Goal: Task Accomplishment & Management: Manage account settings

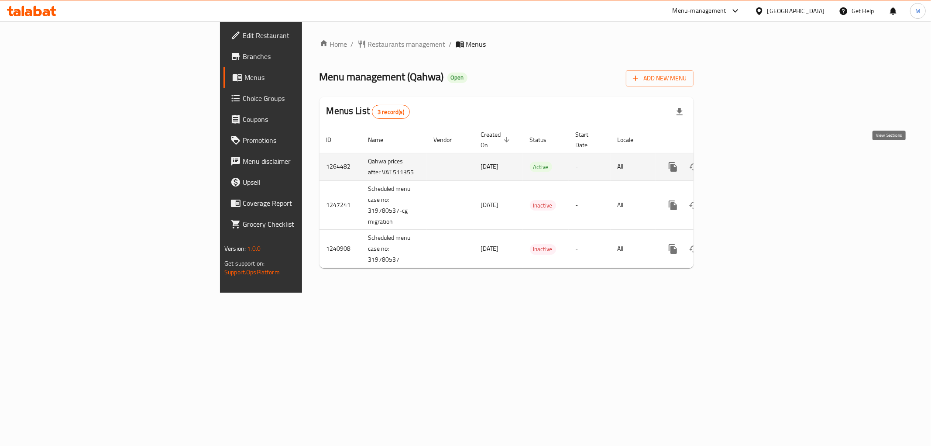
click at [741, 162] on icon "enhanced table" at bounding box center [736, 167] width 10 height 10
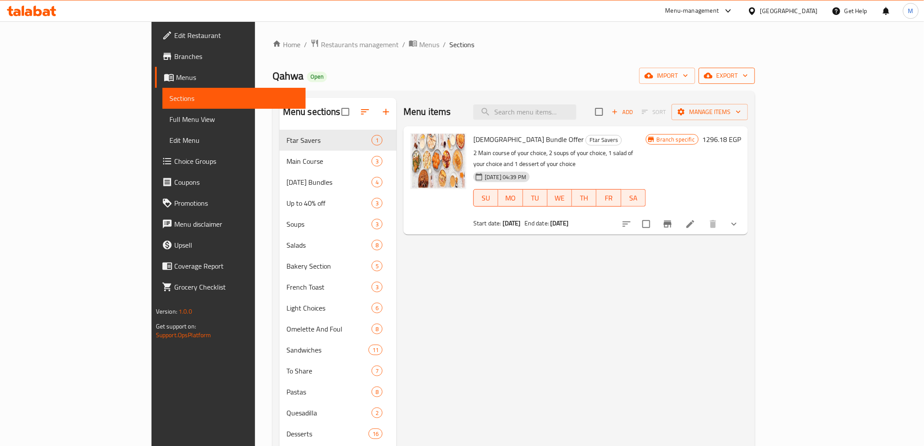
click at [755, 68] on button "export" at bounding box center [727, 76] width 56 height 16
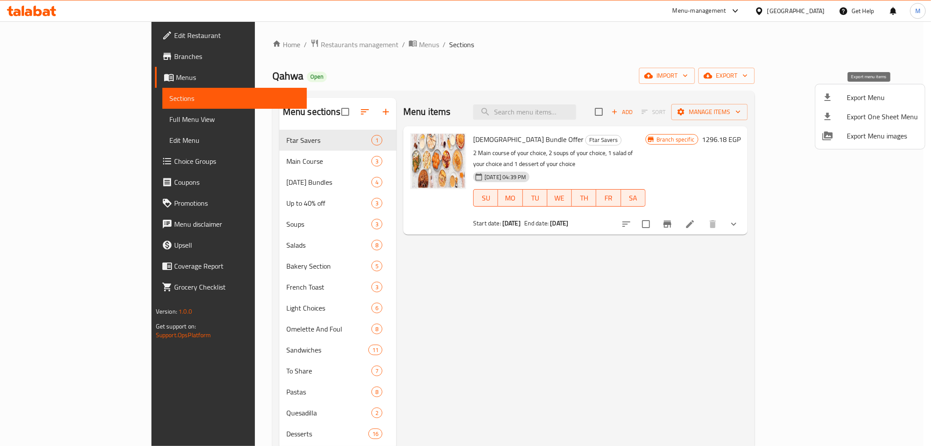
click at [879, 92] on span "Export Menu" at bounding box center [882, 97] width 71 height 10
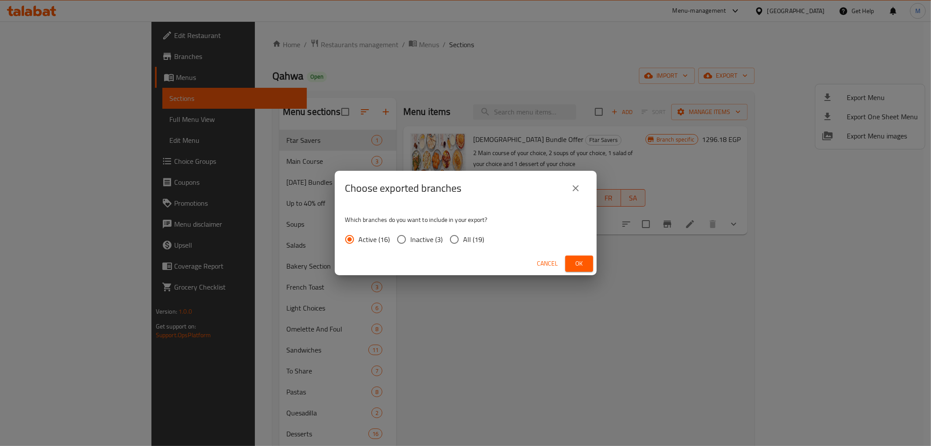
click at [452, 237] on input "All (19)" at bounding box center [454, 239] width 18 height 18
radio input "true"
click at [586, 261] on button "Ok" at bounding box center [579, 263] width 28 height 16
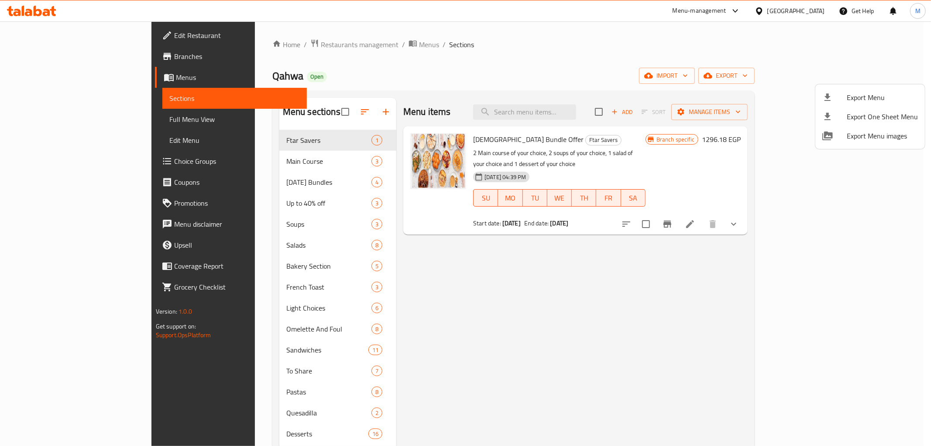
click at [232, 164] on div at bounding box center [465, 223] width 931 height 446
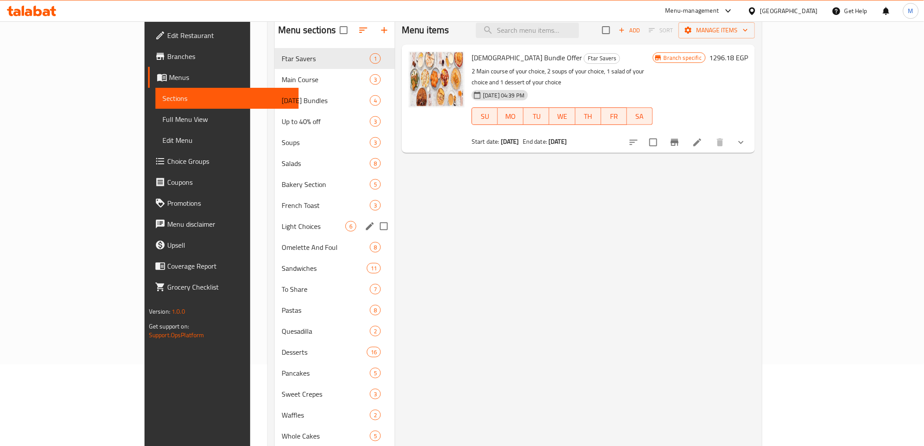
scroll to position [97, 0]
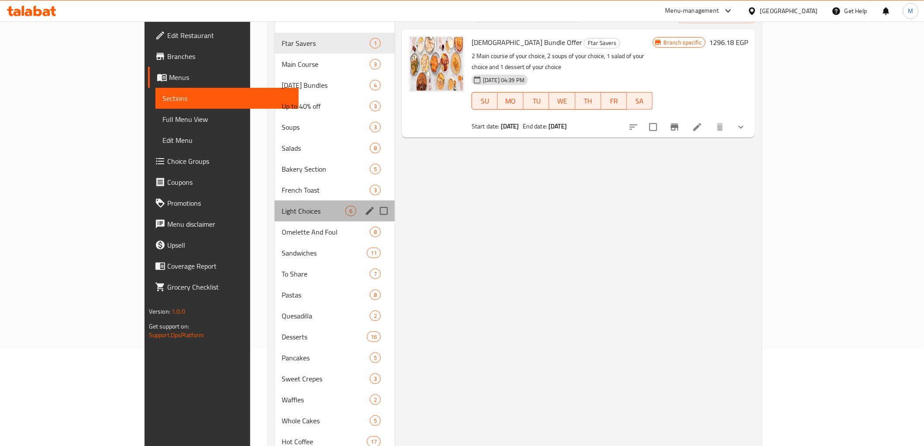
click at [275, 203] on div "Light Choices 6" at bounding box center [335, 210] width 120 height 21
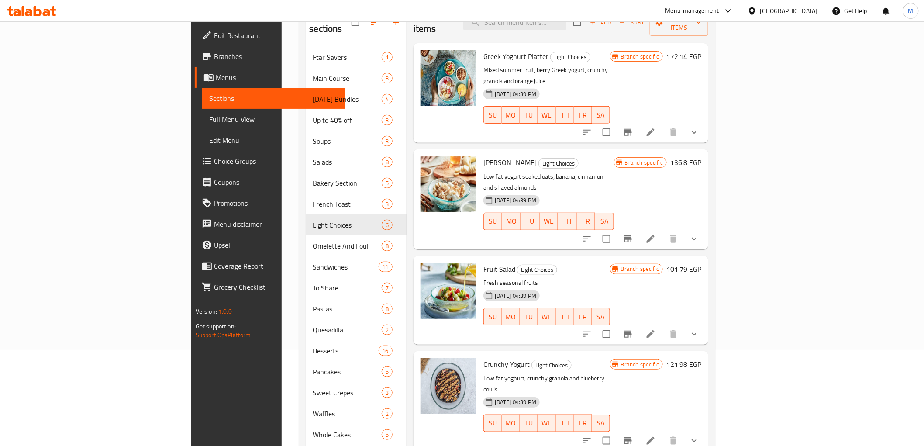
scroll to position [97, 0]
click at [699, 328] on icon "show more" at bounding box center [694, 333] width 10 height 10
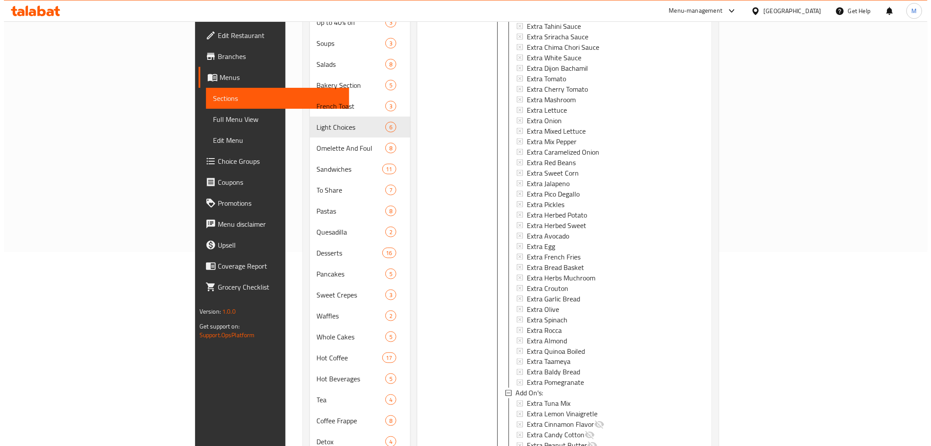
scroll to position [622, 0]
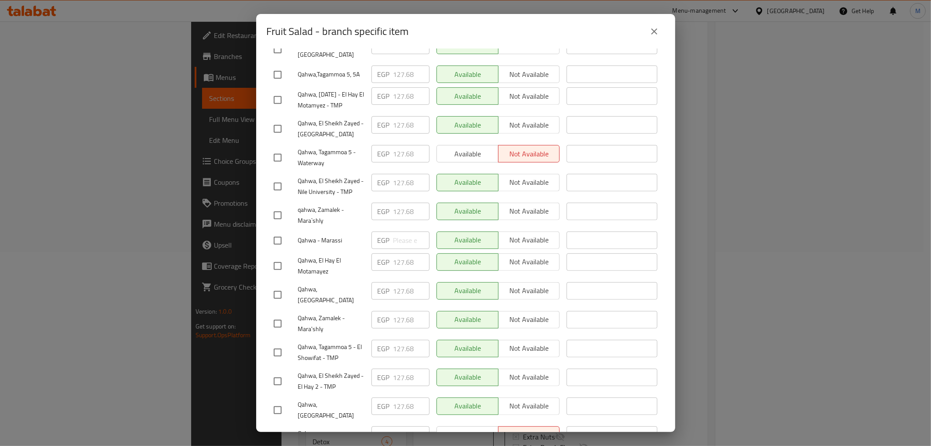
scroll to position [318, 0]
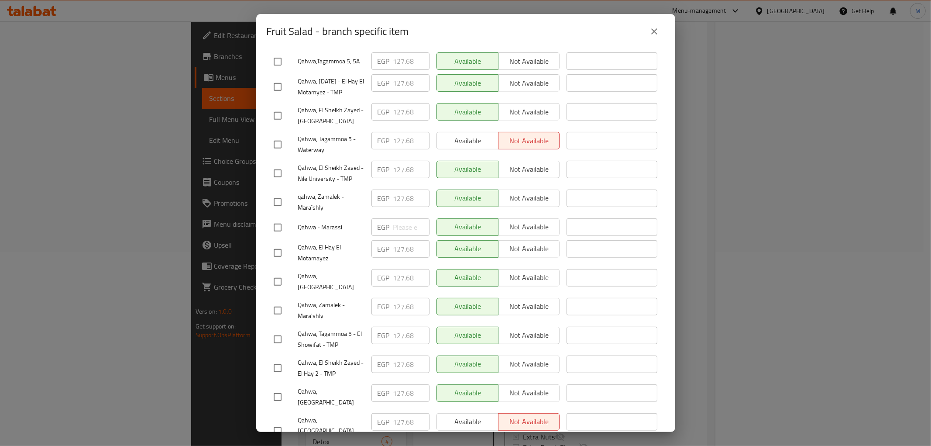
click at [279, 218] on input "checkbox" at bounding box center [277, 227] width 18 height 18
checkbox input "true"
click at [402, 218] on input "number" at bounding box center [411, 226] width 36 height 17
paste input "192.660"
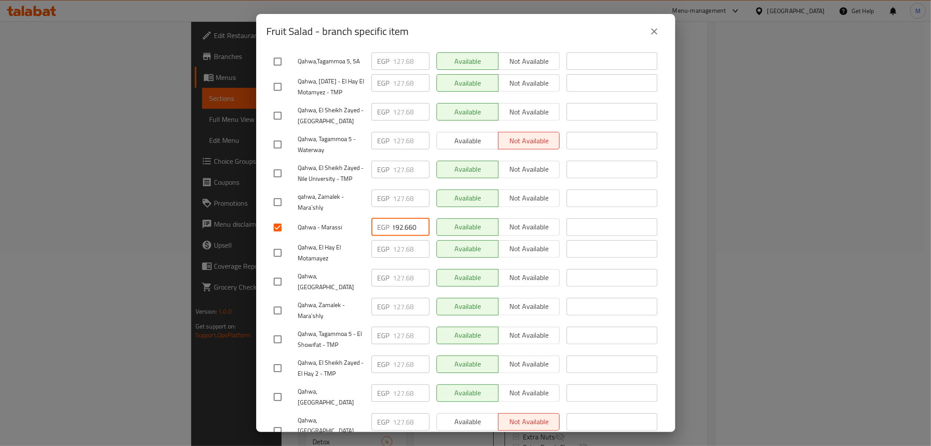
type input "192.660"
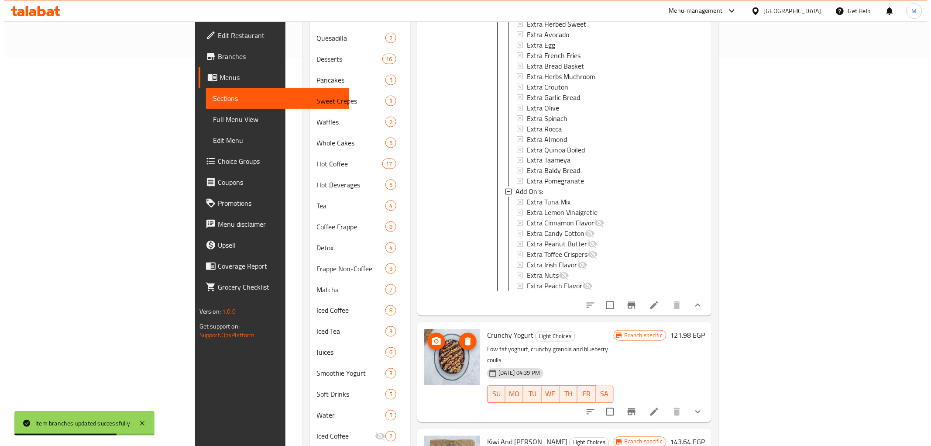
scroll to position [622, 0]
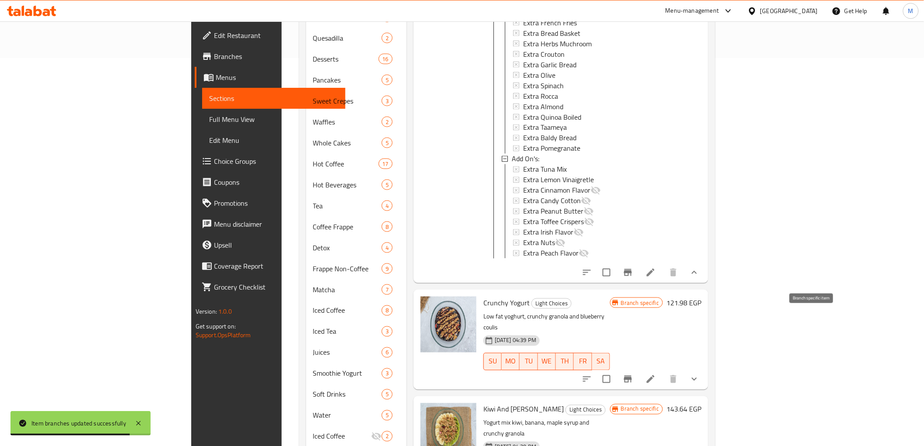
click at [633, 374] on icon "Branch-specific-item" at bounding box center [628, 379] width 10 height 10
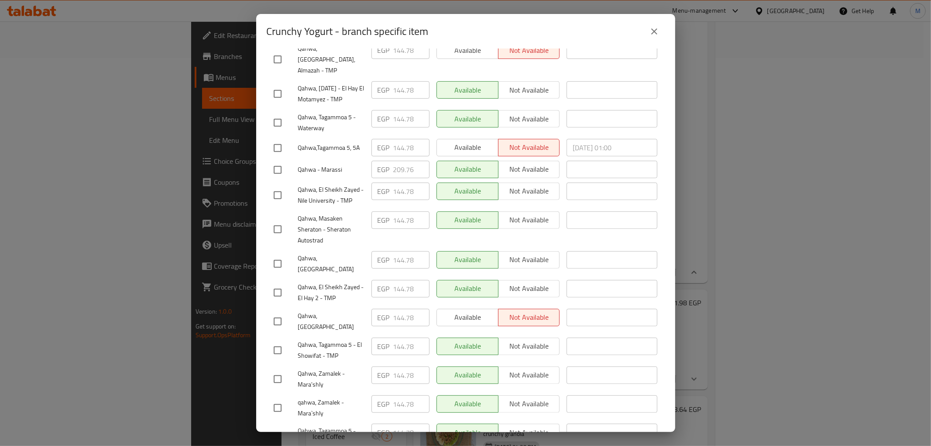
scroll to position [269, 0]
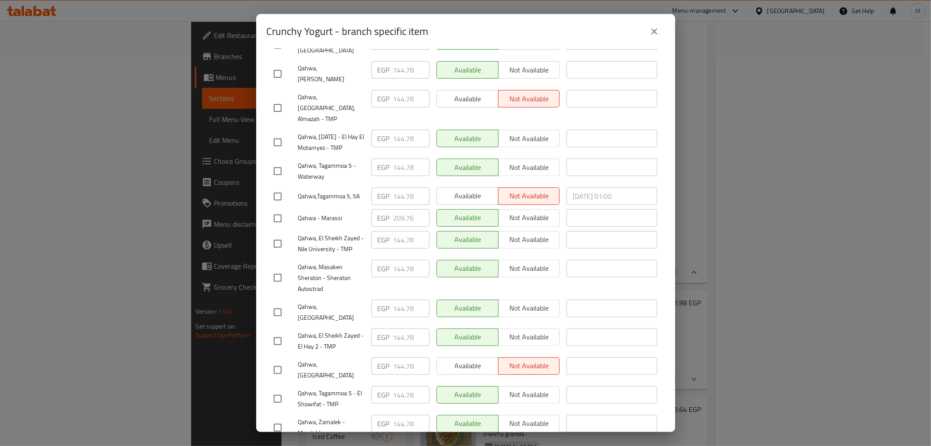
click at [275, 209] on input "checkbox" at bounding box center [277, 218] width 18 height 18
checkbox input "true"
click at [402, 209] on input "209.76" at bounding box center [411, 217] width 36 height 17
paste input "20.020"
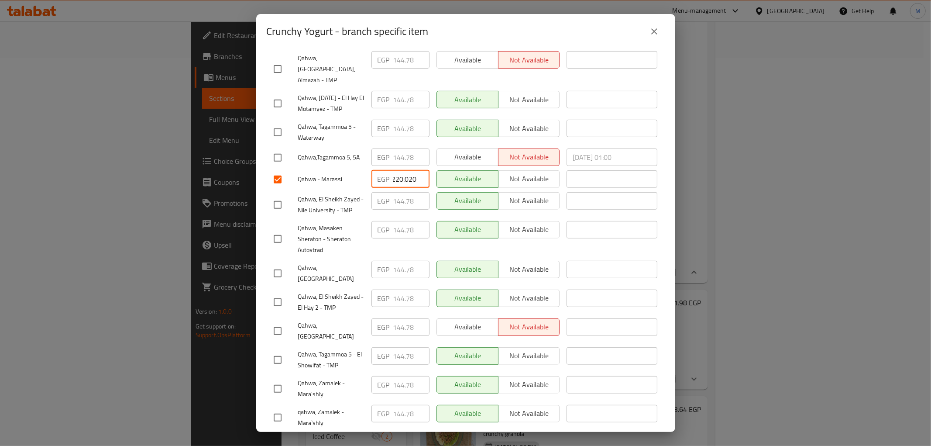
scroll to position [318, 0]
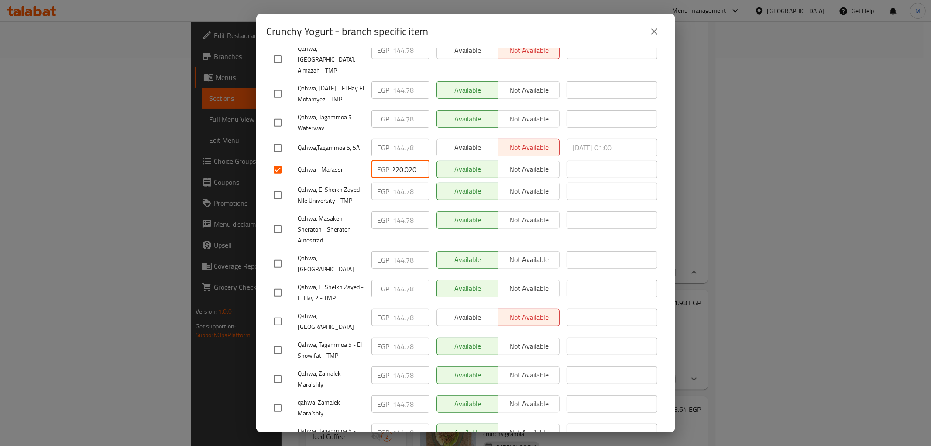
type input "220.020"
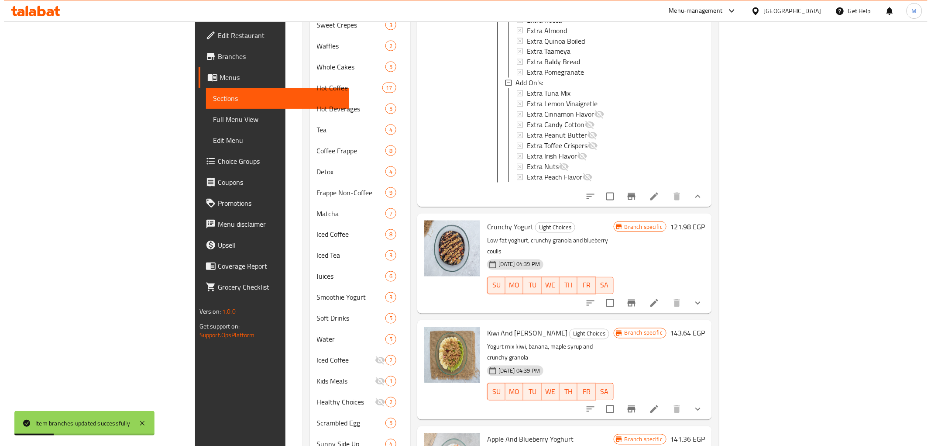
scroll to position [486, 0]
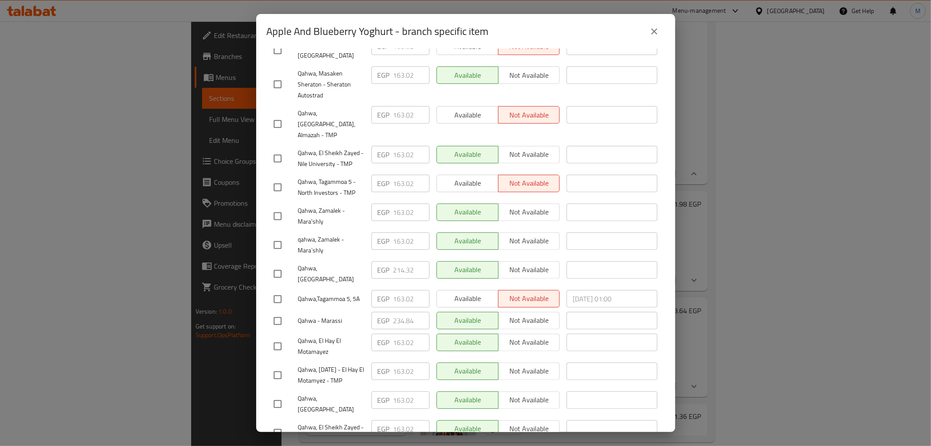
scroll to position [269, 0]
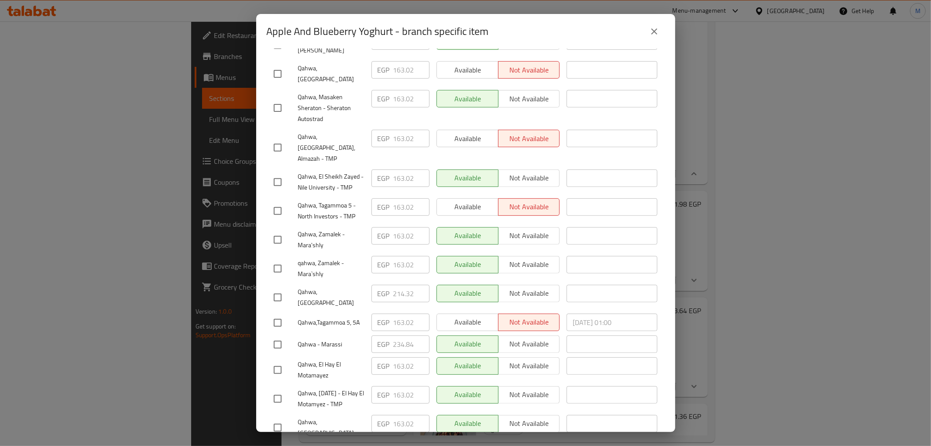
click at [273, 335] on input "checkbox" at bounding box center [277, 344] width 18 height 18
checkbox input "true"
click at [407, 335] on input "234.84" at bounding box center [411, 343] width 36 height 17
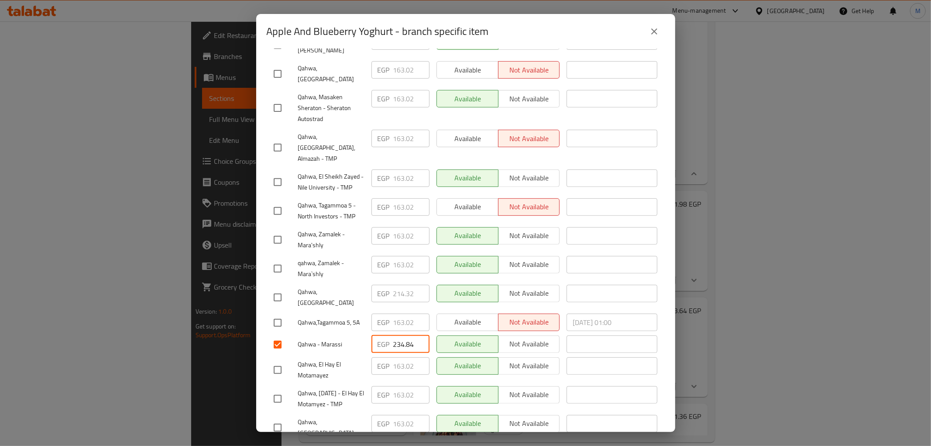
paste input "47.380"
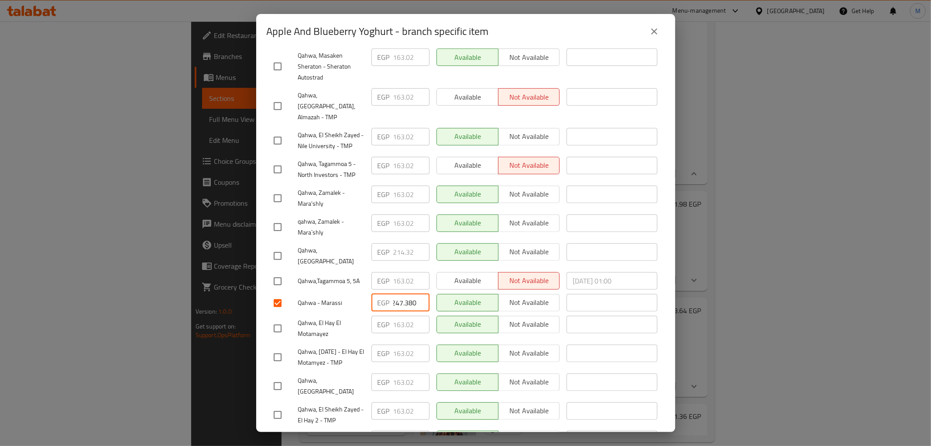
scroll to position [318, 0]
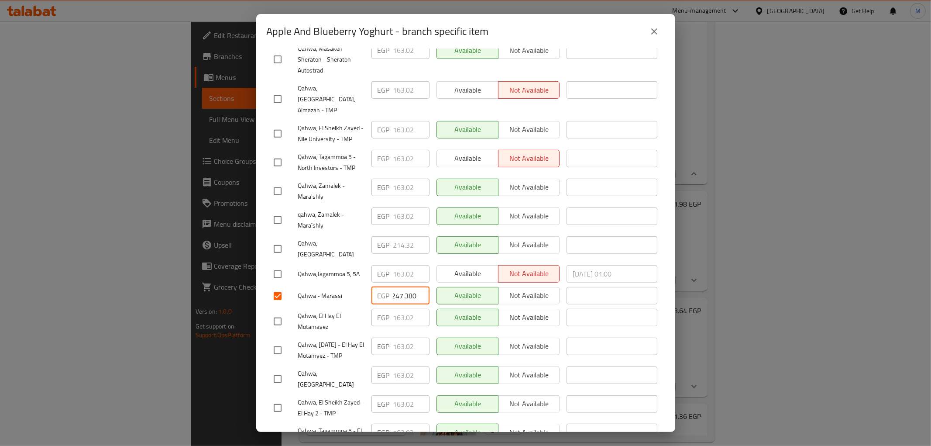
type input "247.380"
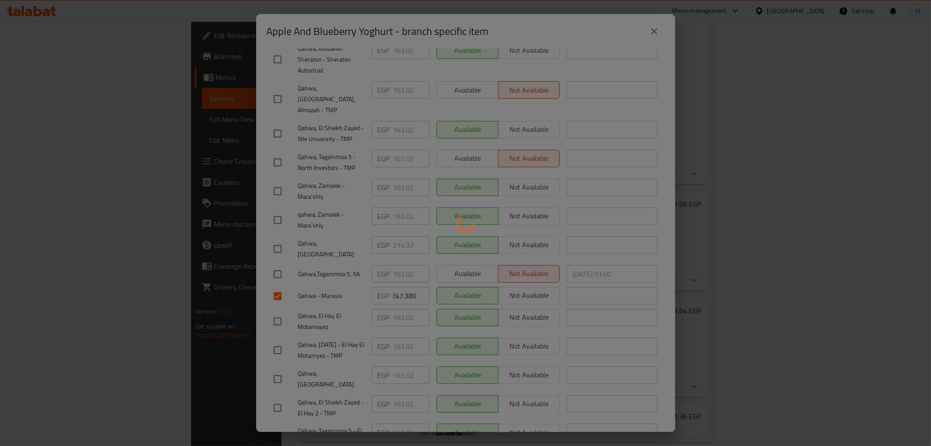
scroll to position [0, 0]
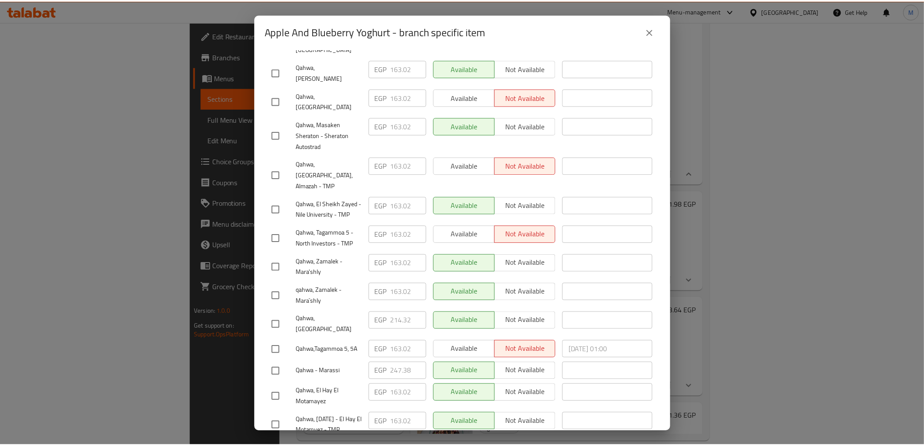
scroll to position [291, 0]
